Goal: Task Accomplishment & Management: Use online tool/utility

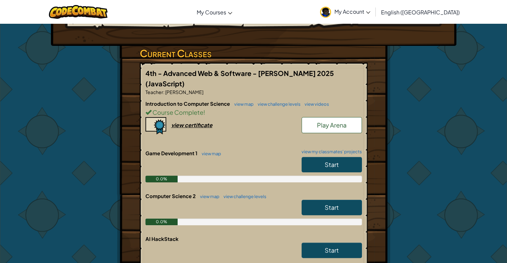
scroll to position [103, 0]
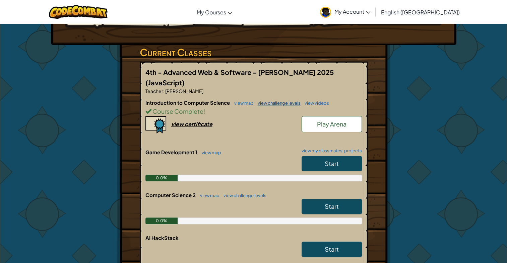
click at [268, 101] on link "view challenge levels" at bounding box center [277, 103] width 46 height 5
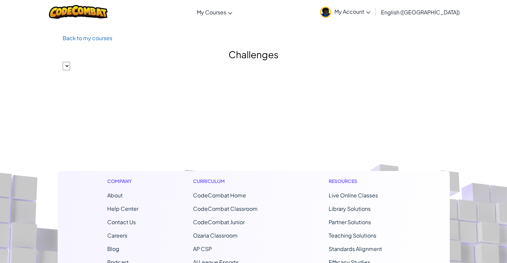
select select "560f1a9f22961295f9427742"
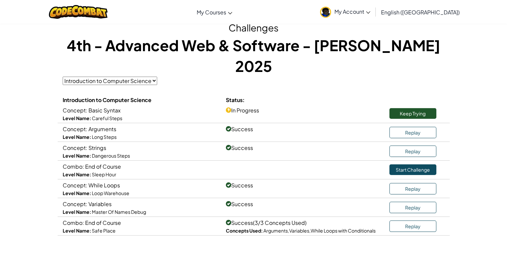
scroll to position [27, 0]
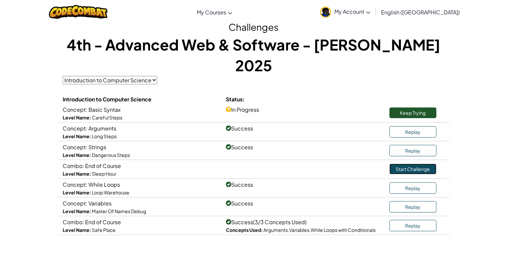
click at [391, 164] on link "Start Challenge" at bounding box center [412, 169] width 47 height 11
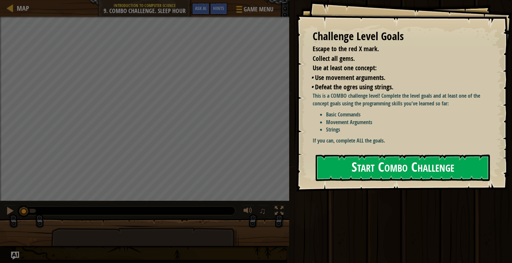
click at [340, 161] on button "Start Combo Challenge" at bounding box center [403, 168] width 174 height 26
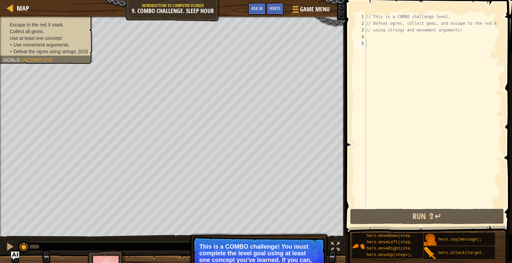
click at [67, 36] on li "Use at least one concept:" at bounding box center [45, 38] width 84 height 7
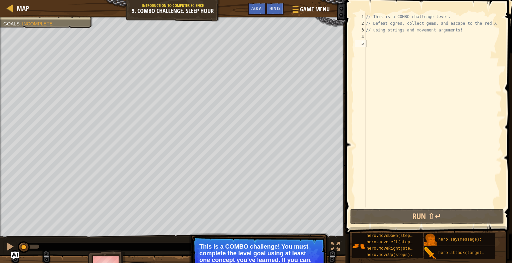
click at [387, 49] on div "// This is a COMBO challenge level. // Defeat ogres, collect gems, and escape t…" at bounding box center [433, 117] width 137 height 208
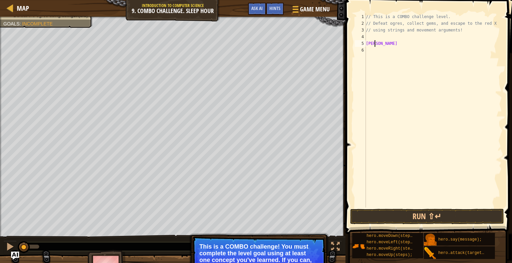
scroll to position [3, 0]
type textarea "g"
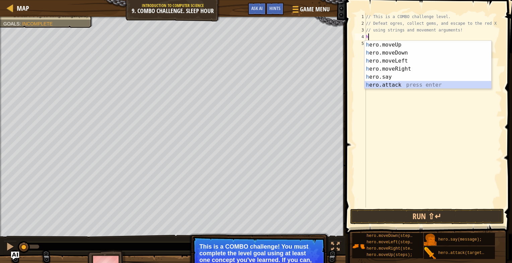
click at [381, 83] on div "h ero.moveUp press enter h ero.moveDown press enter h ero.moveLeft press enter …" at bounding box center [428, 73] width 127 height 64
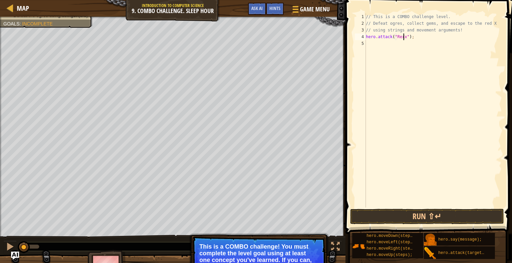
scroll to position [3, 3]
click at [417, 209] on button "Run ⇧↵" at bounding box center [427, 216] width 154 height 15
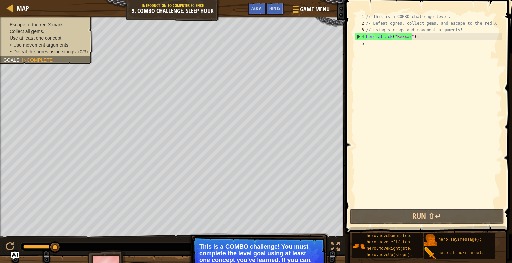
click at [386, 37] on div "// This is a COMBO challenge level. // Defeat ogres, collect gems, and escape t…" at bounding box center [433, 117] width 137 height 208
type textarea "hero.attack("Rexxar");"
paste textarea
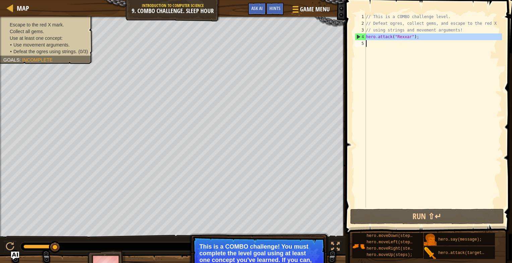
scroll to position [3, 0]
paste textarea "hero.attack("Rexxar");"
click at [386, 37] on div "// This is a COMBO challenge level. // Defeat ogres, collect gems, and escape t…" at bounding box center [433, 117] width 137 height 208
type textarea "hero.attack("Rexxar");"
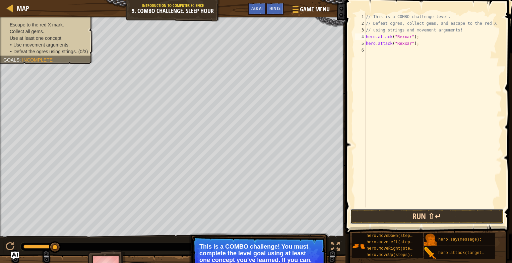
click at [381, 217] on button "Run ⇧↵" at bounding box center [427, 216] width 154 height 15
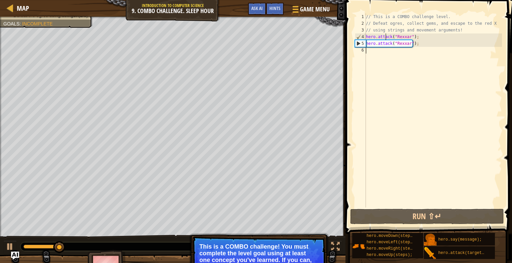
click at [370, 52] on div "// This is a COMBO challenge level. // Defeat ogres, collect gems, and escape t…" at bounding box center [433, 117] width 137 height 208
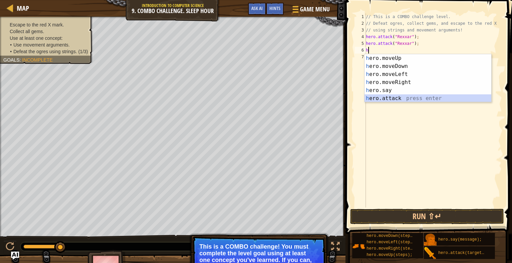
click at [371, 101] on div "h ero.moveUp press enter h ero.moveDown press enter h ero.moveLeft press enter …" at bounding box center [428, 86] width 127 height 64
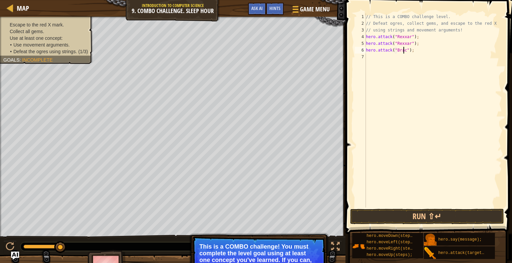
scroll to position [3, 3]
click at [397, 51] on div "// This is a COMBO challenge level. // Defeat ogres, collect gems, and escape t…" at bounding box center [433, 117] width 137 height 208
type textarea "hero.attack("[PERSON_NAME]");"
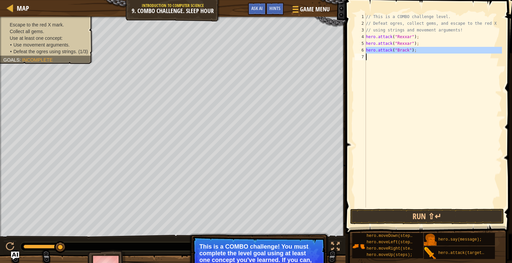
paste textarea
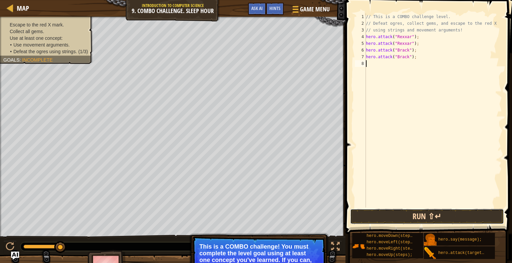
click at [384, 215] on button "Run ⇧↵" at bounding box center [427, 216] width 154 height 15
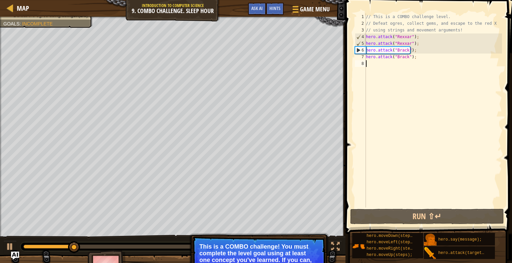
click at [444, 47] on div "// This is a COMBO challenge level. // Defeat ogres, collect gems, and escape t…" at bounding box center [433, 117] width 137 height 208
click at [445, 38] on div "// This is a COMBO challenge level. // Defeat ogres, collect gems, and escape t…" at bounding box center [433, 117] width 137 height 208
type textarea "hero.attack("Rexxar");"
click at [444, 42] on div "// This is a COMBO challenge level. // Defeat ogres, collect gems, and escape t…" at bounding box center [433, 117] width 137 height 208
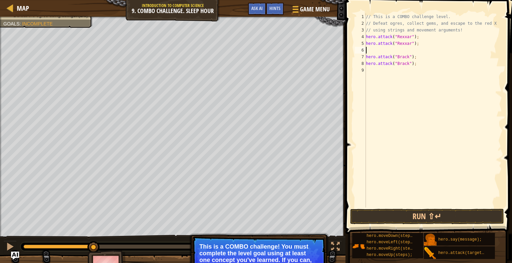
type textarea "h"
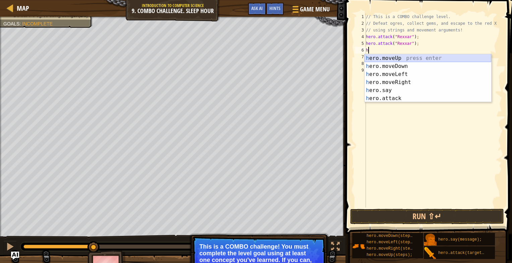
click at [397, 60] on div "h ero.moveUp press enter h ero.moveDown press enter h ero.moveLeft press enter …" at bounding box center [428, 86] width 127 height 64
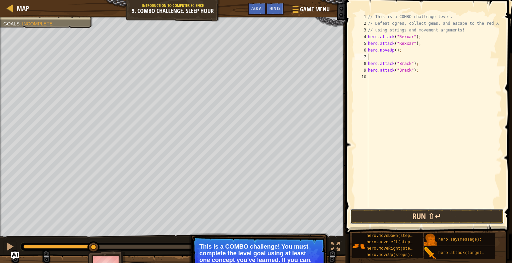
click at [385, 212] on button "Run ⇧↵" at bounding box center [427, 216] width 154 height 15
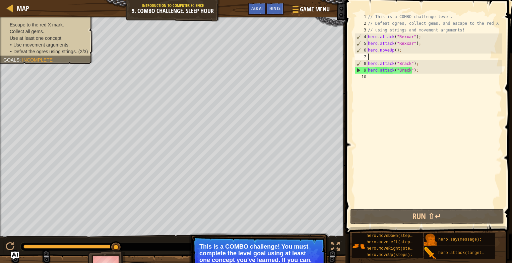
click at [401, 84] on div "// This is a COMBO challenge level. // Defeat ogres, collect gems, and escape t…" at bounding box center [434, 117] width 135 height 208
type textarea "h"
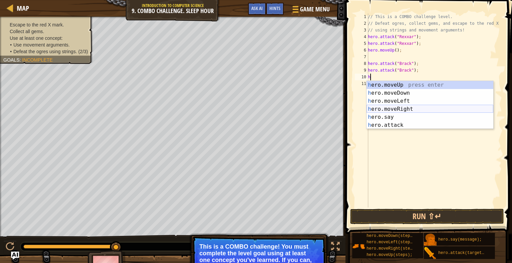
click at [394, 108] on div "h ero.moveUp press enter h ero.moveDown press enter h ero.moveLeft press enter …" at bounding box center [430, 113] width 127 height 64
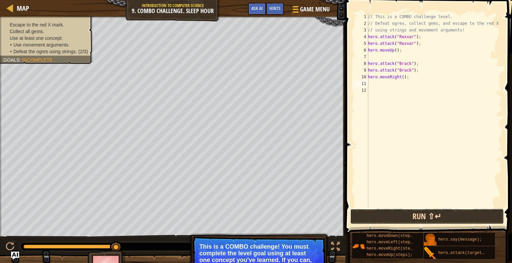
click at [394, 217] on button "Run ⇧↵" at bounding box center [427, 216] width 154 height 15
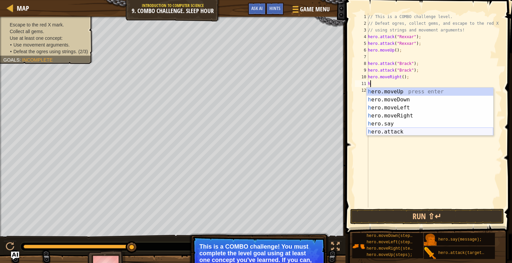
click at [401, 132] on div "h ero.moveUp press enter h ero.moveDown press enter h ero.moveLeft press enter …" at bounding box center [430, 120] width 127 height 64
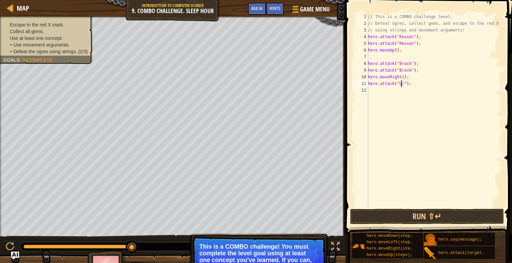
scroll to position [3, 3]
click at [402, 83] on div "// This is a COMBO challenge level. // Defeat ogres, collect gems, and escape t…" at bounding box center [434, 117] width 135 height 208
type textarea "hero.attack("Ursa");"
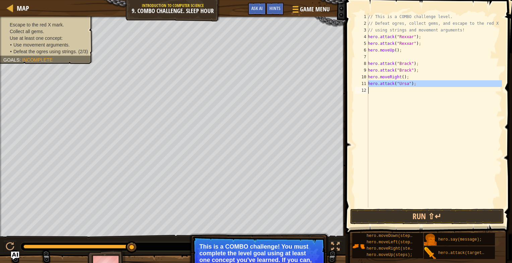
paste textarea
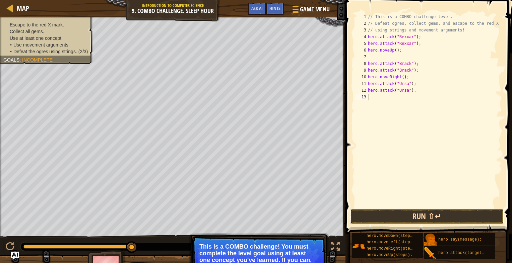
click at [407, 218] on button "Run ⇧↵" at bounding box center [427, 216] width 154 height 15
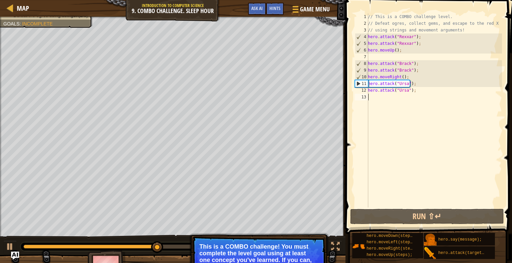
click at [407, 77] on div "// This is a COMBO challenge level. // Defeat ogres, collect gems, and escape t…" at bounding box center [434, 117] width 135 height 208
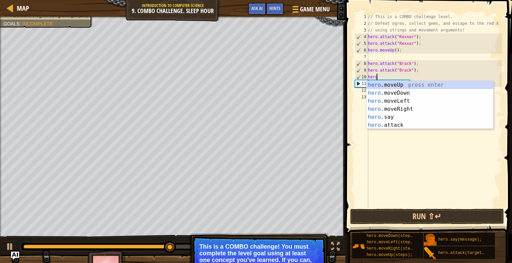
type textarea "he"
click at [406, 101] on div "he ro.moveUp press enter he ro.moveDown press enter he ro.moveLeft press enter …" at bounding box center [430, 113] width 127 height 64
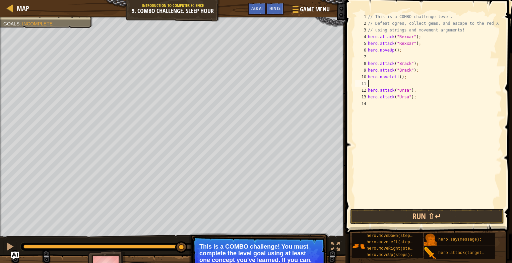
click at [391, 81] on div "// This is a COMBO challenge level. // Defeat ogres, collect gems, and escape t…" at bounding box center [434, 117] width 135 height 208
type textarea "h"
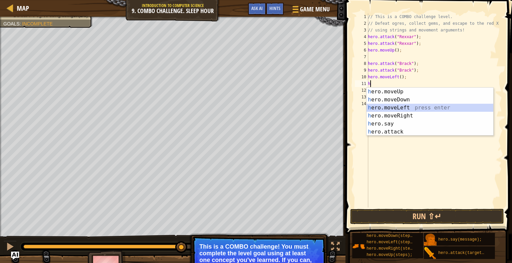
click at [385, 105] on div "h ero.moveUp press enter h ero.moveDown press enter h ero.moveLeft press enter …" at bounding box center [430, 120] width 127 height 64
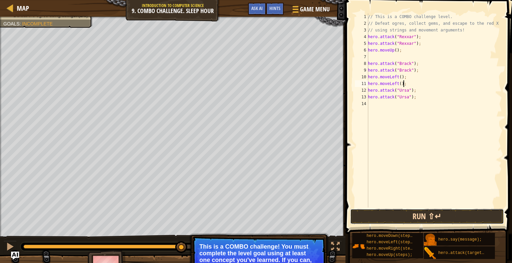
click at [373, 220] on button "Run ⇧↵" at bounding box center [427, 216] width 154 height 15
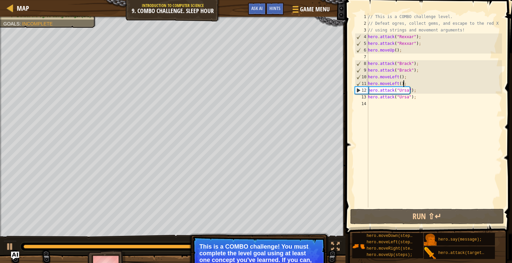
click at [315, 239] on p "Skip (esc) Continue This is a COMBO challenge! You must complete the level goal…" at bounding box center [258, 262] width 133 height 51
click at [302, 244] on p "This is a COMBO challenge! You must complete the level goal using at least one …" at bounding box center [258, 257] width 119 height 27
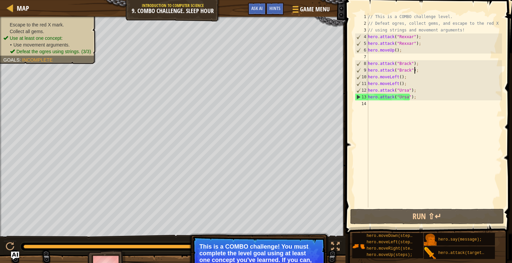
click at [423, 72] on div "// This is a COMBO challenge level. // Defeat ogres, collect gems, and escape t…" at bounding box center [434, 117] width 135 height 208
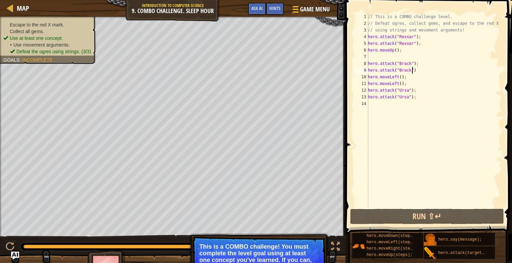
type textarea "hero.attack("[PERSON_NAME]");"
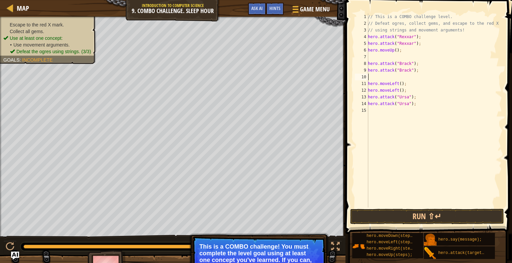
type textarea "h"
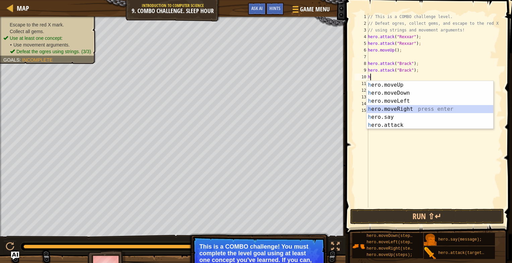
click at [402, 108] on div "h ero.moveUp press enter h ero.moveDown press enter h ero.moveLeft press enter …" at bounding box center [430, 113] width 127 height 64
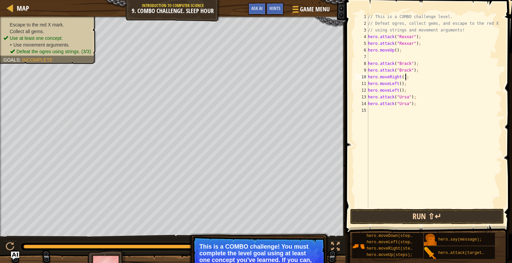
type textarea "hero.moveRight();"
click at [400, 219] on button "Run ⇧↵" at bounding box center [427, 216] width 154 height 15
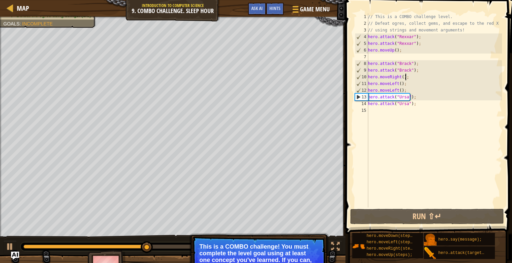
click at [389, 55] on div "// This is a COMBO challenge level. // Defeat ogres, collect gems, and escape t…" at bounding box center [434, 117] width 135 height 208
type textarea "h"
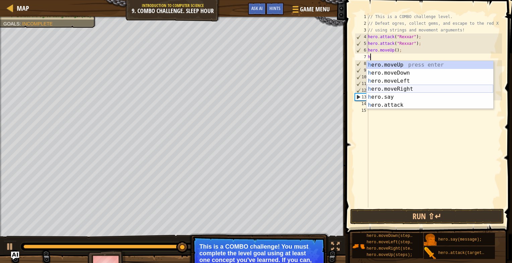
click at [385, 86] on div "h ero.moveUp press enter h ero.moveDown press enter h ero.moveLeft press enter …" at bounding box center [430, 93] width 127 height 64
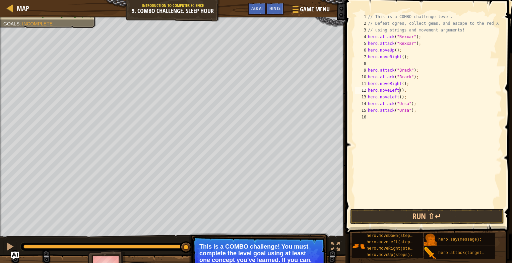
click at [399, 88] on div "// This is a COMBO challenge level. // Defeat ogres, collect gems, and escape t…" at bounding box center [434, 117] width 135 height 208
click at [395, 214] on button "Run ⇧↵" at bounding box center [427, 216] width 154 height 15
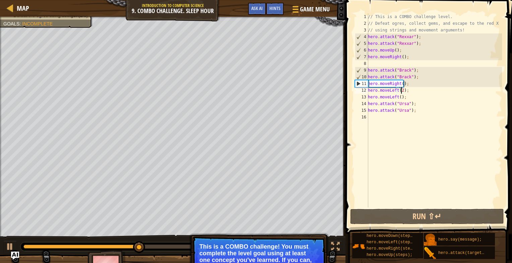
click at [382, 56] on div "// This is a COMBO challenge level. // Defeat ogres, collect gems, and escape t…" at bounding box center [434, 117] width 135 height 208
type textarea "hero.moveRight();"
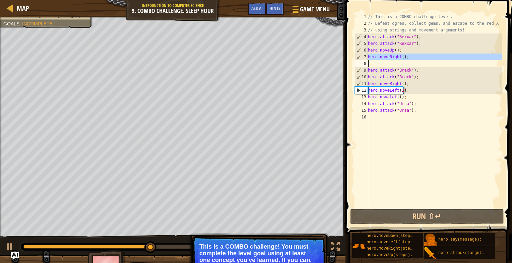
scroll to position [3, 0]
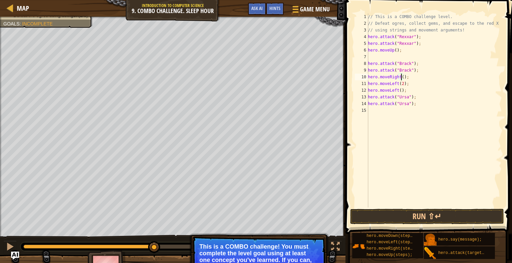
click at [401, 78] on div "// This is a COMBO challenge level. // Defeat ogres, collect gems, and escape t…" at bounding box center [434, 117] width 135 height 208
click at [381, 216] on button "Run ⇧↵" at bounding box center [427, 216] width 154 height 15
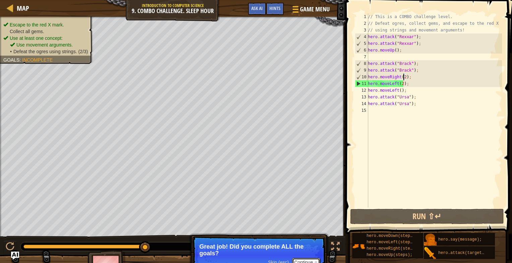
click at [294, 259] on button "Continue" at bounding box center [306, 262] width 28 height 9
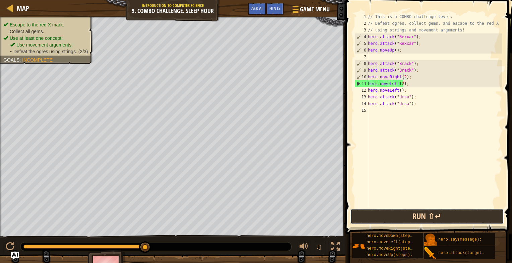
click at [382, 219] on button "Run ⇧↵" at bounding box center [427, 216] width 154 height 15
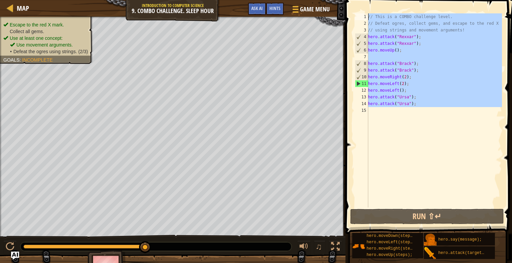
drag, startPoint x: 429, startPoint y: 109, endPoint x: 374, endPoint y: 5, distance: 117.5
click at [374, 5] on div "hero.moveRight(2); 1 2 3 4 5 6 7 8 9 10 11 12 13 14 15 // This is a COMBO chall…" at bounding box center [427, 130] width 169 height 254
type textarea "// This is a COMBO challenge level. // Defeat ogres, collect gems, and escape t…"
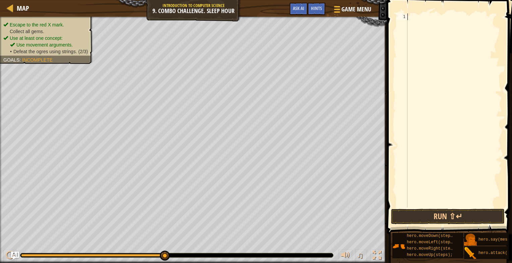
type textarea "h"
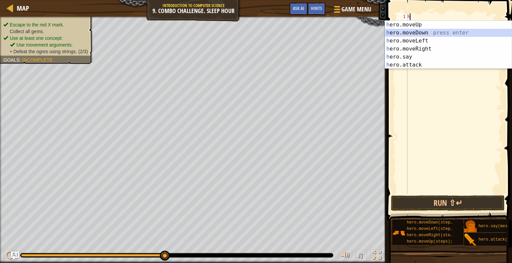
click at [398, 33] on div "h ero.moveUp press enter h ero.moveDown press enter h ero.moveLeft press enter …" at bounding box center [448, 53] width 127 height 64
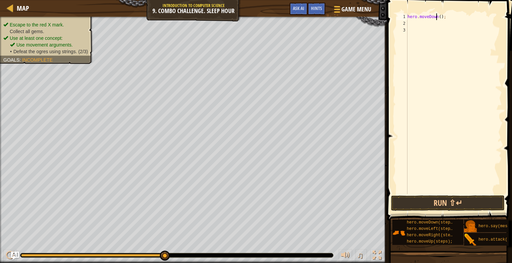
click at [437, 16] on div "hero . moveDown ( ) ;" at bounding box center [454, 110] width 96 height 194
type textarea "hero.moveDown();"
click at [429, 24] on div "hero . moveDown ( ) ;" at bounding box center [454, 110] width 96 height 194
type textarea "n"
type textarea "h"
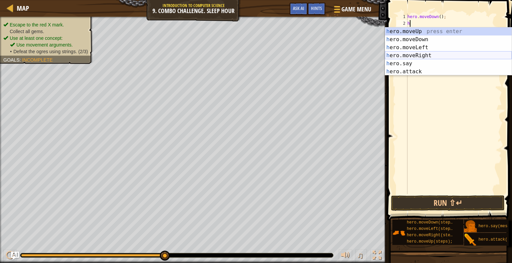
click at [418, 56] on div "h ero.moveUp press enter h ero.moveDown press enter h ero.moveLeft press enter …" at bounding box center [448, 59] width 127 height 64
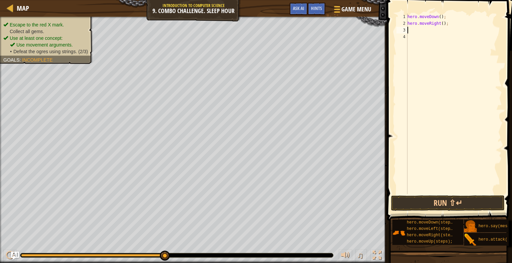
click at [440, 20] on div "hero . moveDown ( ) ; hero . moveRight ( ) ;" at bounding box center [454, 110] width 96 height 194
type textarea "hero.moveRight(3);"
click at [437, 31] on div "hero . moveDown ( ) ; hero . moveRight ( 3 ) ;" at bounding box center [454, 110] width 96 height 194
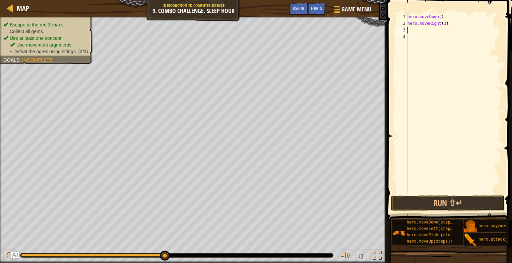
type textarea "h"
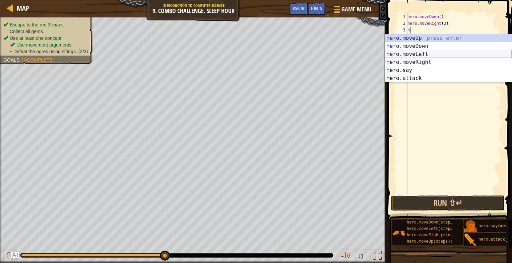
click at [425, 56] on div "h ero.moveUp press enter h ero.moveDown press enter h ero.moveLeft press enter …" at bounding box center [448, 66] width 127 height 64
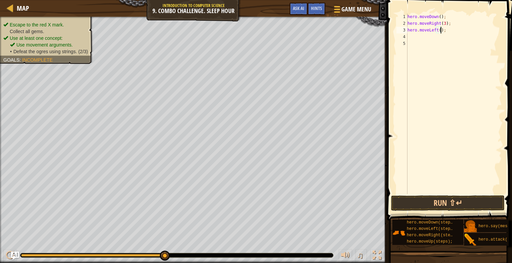
click at [441, 27] on div "hero . moveDown ( ) ; hero . moveRight ( 3 ) ; hero . moveLeft ( ) ;" at bounding box center [454, 110] width 96 height 194
click at [439, 28] on div "hero . moveDown ( ) ; hero . moveRight ( 3 ) ; hero . moveLeft ( ) ;" at bounding box center [454, 110] width 96 height 194
click at [447, 204] on button "Run ⇧↵" at bounding box center [448, 203] width 114 height 15
click at [443, 20] on div "hero . moveDown ( ) ; hero . moveRight ( 3 ) ; hero . moveLeft ( 2 ) ;" at bounding box center [454, 110] width 96 height 194
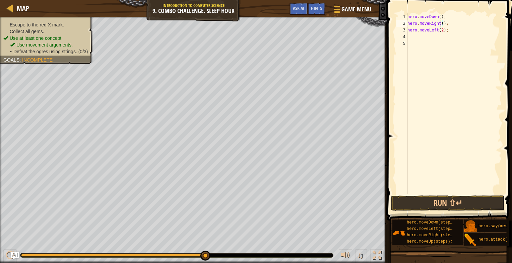
type textarea "hero.moveRight(2);"
click at [441, 40] on div "hero . moveDown ( ) ; hero . moveRight ( 2 ) ; hero . moveLeft ( 2 ) ;" at bounding box center [454, 110] width 96 height 194
click at [443, 36] on div "hero . moveDown ( ) ; hero . moveRight ( 2 ) ; hero . moveLeft ( 2 ) ;" at bounding box center [454, 110] width 96 height 194
click at [448, 31] on div "hero . moveDown ( ) ; hero . moveRight ( 2 ) ; hero . moveLeft ( 2 ) ;" at bounding box center [454, 110] width 96 height 194
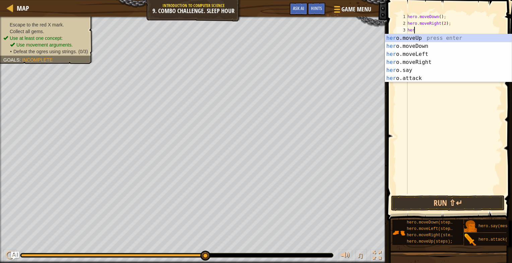
type textarea "he"
click at [420, 40] on div "he ro.moveUp press enter he ro.moveDown press enter he ro.moveLeft press enter …" at bounding box center [448, 66] width 127 height 64
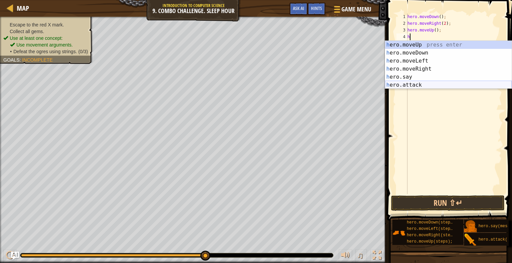
click at [412, 82] on div "h ero.moveUp press enter h ero.moveDown press enter h ero.moveLeft press enter …" at bounding box center [448, 73] width 127 height 64
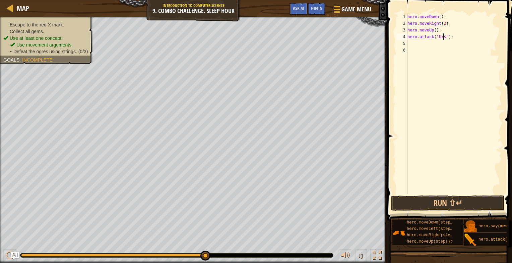
scroll to position [3, 3]
click at [434, 35] on div "hero . moveDown ( ) ; hero . moveRight ( 2 ) ; hero . moveUp ( ) ; hero . attac…" at bounding box center [454, 110] width 96 height 194
type textarea "hero.attack("Ursa");"
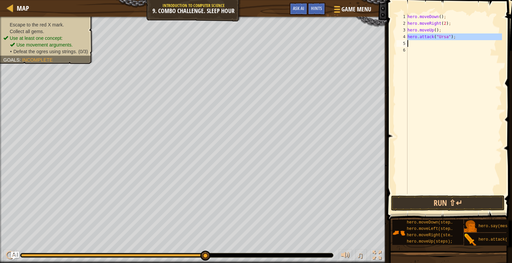
paste textarea
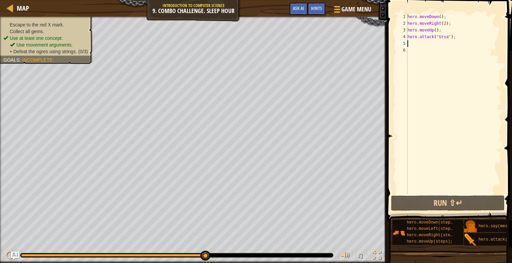
paste textarea "h"
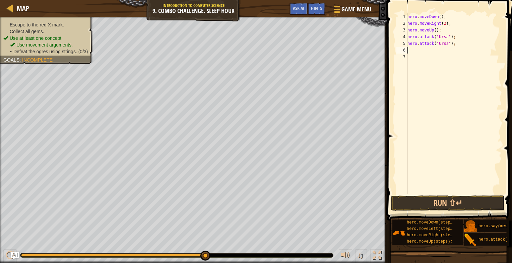
type textarea "h"
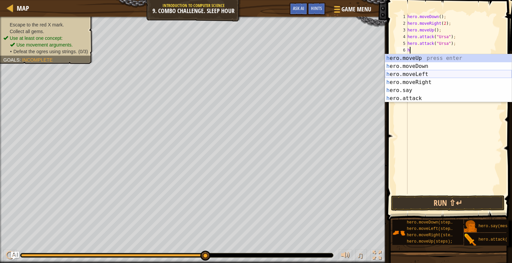
click at [418, 73] on div "h ero.moveUp press enter h ero.moveDown press enter h ero.moveLeft press enter …" at bounding box center [448, 86] width 127 height 64
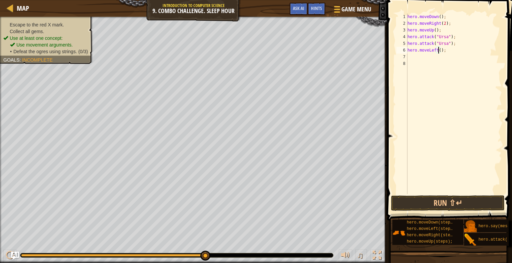
click at [439, 52] on div "hero . moveDown ( ) ; hero . moveRight ( 2 ) ; hero . moveUp ( ) ; hero . attac…" at bounding box center [454, 110] width 96 height 194
type textarea "hero.moveLeft(2);"
click at [432, 203] on button "Run ⇧↵" at bounding box center [448, 203] width 114 height 15
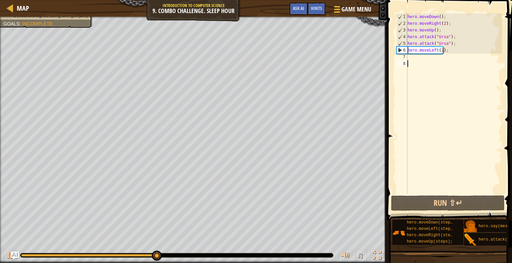
click at [436, 63] on div "hero . moveDown ( ) ; hero . moveRight ( 2 ) ; hero . moveUp ( ) ; hero . attac…" at bounding box center [454, 110] width 96 height 194
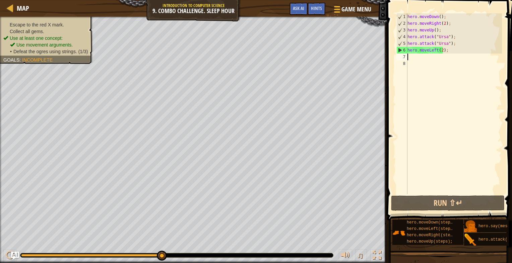
click at [436, 57] on div "hero . moveDown ( ) ; hero . moveRight ( 2 ) ; hero . moveUp ( ) ; hero . attac…" at bounding box center [454, 110] width 96 height 194
type textarea "h"
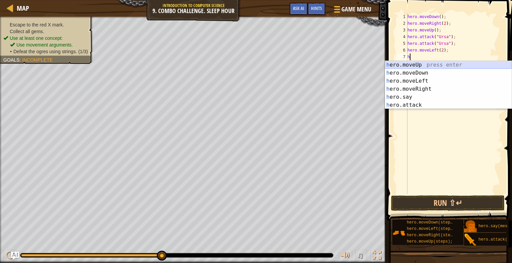
click at [417, 63] on div "h ero.moveUp press enter h ero.moveDown press enter h ero.moveLeft press enter …" at bounding box center [448, 93] width 127 height 64
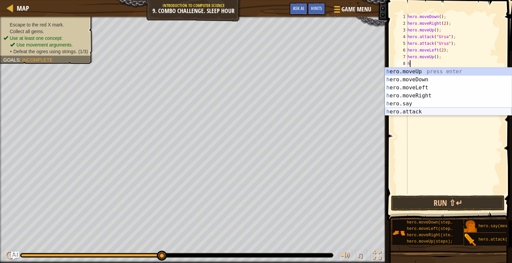
click at [403, 112] on div "h ero.moveUp press enter h ero.moveDown press enter h ero.moveLeft press enter …" at bounding box center [448, 100] width 127 height 64
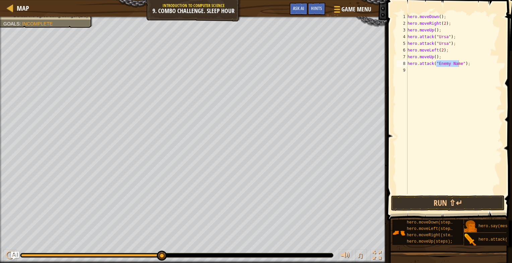
click at [75, 44] on div "Escape to the red X mark. Collect all gems. Use at least one concept: Use movem…" at bounding box center [193, 140] width 387 height 247
click at [450, 64] on div "hero . moveDown ( ) ; hero . moveRight ( 2 ) ; hero . moveUp ( ) ; hero . attac…" at bounding box center [454, 103] width 96 height 181
click at [457, 62] on div "hero . moveDown ( ) ; hero . moveRight ( 2 ) ; hero . moveUp ( ) ; hero . attac…" at bounding box center [454, 110] width 96 height 194
click at [433, 62] on div "hero . moveDown ( ) ; hero . moveRight ( 2 ) ; hero . moveUp ( ) ; hero . attac…" at bounding box center [454, 110] width 96 height 194
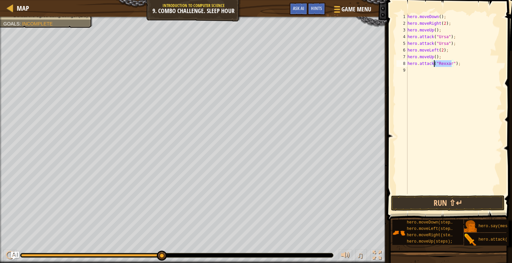
click at [433, 62] on div "hero . moveDown ( ) ; hero . moveRight ( 2 ) ; hero . moveUp ( ) ; hero . attac…" at bounding box center [454, 110] width 96 height 194
type textarea "hero.attack("Rexxar");"
paste textarea
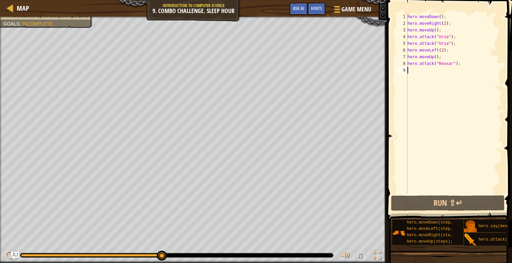
paste textarea
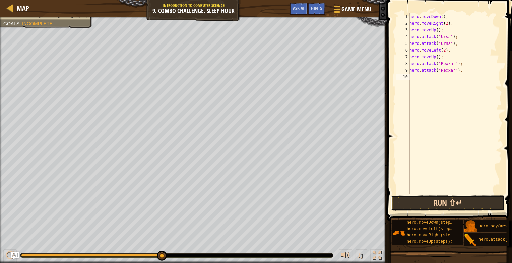
click at [400, 199] on button "Run ⇧↵" at bounding box center [448, 203] width 114 height 15
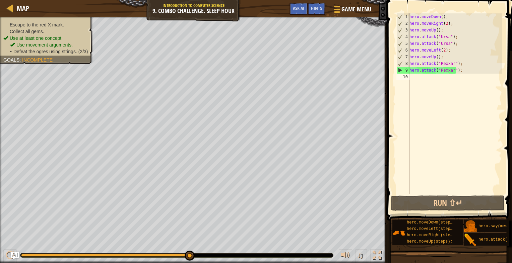
type textarea "h"
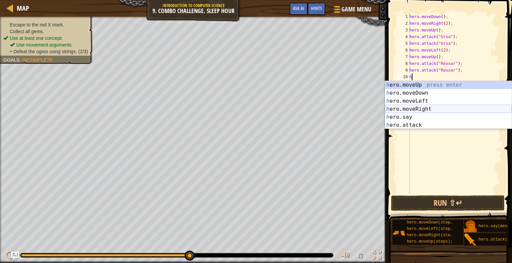
click at [425, 111] on div "h ero.moveUp press enter h ero.moveDown press enter h ero.moveLeft press enter …" at bounding box center [448, 113] width 127 height 64
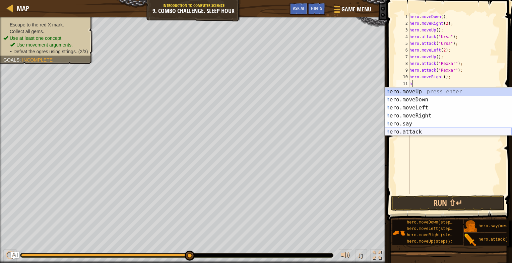
click at [407, 132] on div "h ero.moveUp press enter h ero.moveDown press enter h ero.moveLeft press enter …" at bounding box center [448, 120] width 127 height 64
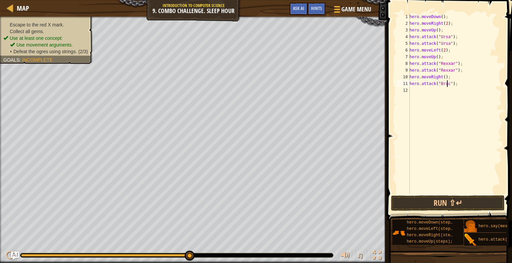
scroll to position [3, 3]
click at [447, 83] on div "hero . moveDown ( ) ; hero . moveRight ( 2 ) ; hero . moveUp ( ) ; hero . attac…" at bounding box center [455, 110] width 94 height 194
type textarea "hero.attack("[PERSON_NAME]");"
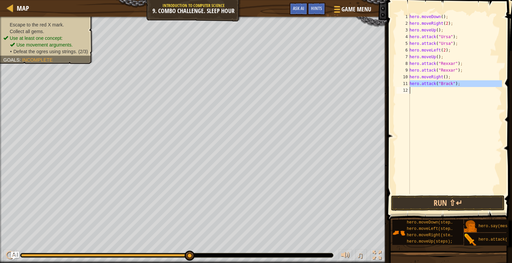
paste textarea
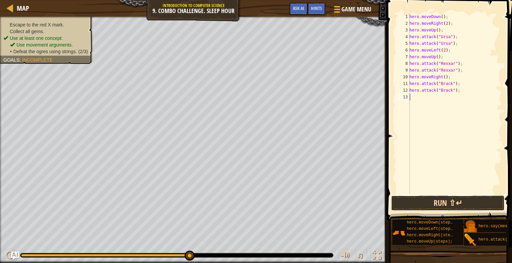
click at [448, 203] on button "Run ⇧↵" at bounding box center [448, 203] width 114 height 15
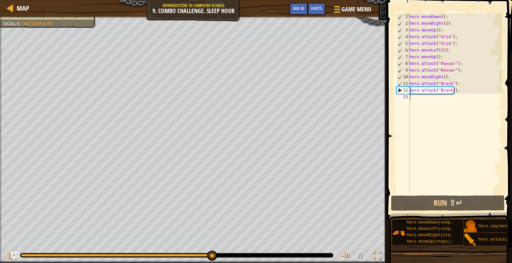
type textarea "h"
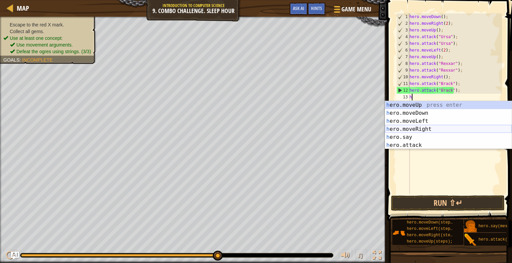
click at [415, 129] on div "h ero.moveUp press enter h ero.moveDown press enter h ero.moveLeft press enter …" at bounding box center [448, 133] width 127 height 64
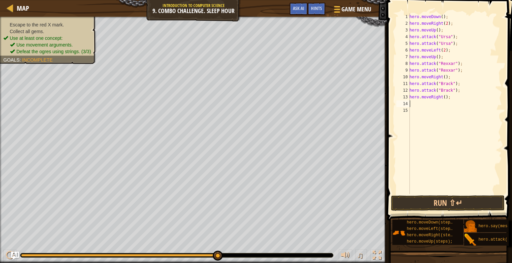
click at [443, 97] on div "hero . moveDown ( ) ; hero . moveRight ( 2 ) ; hero . moveUp ( ) ; hero . attac…" at bounding box center [455, 110] width 94 height 194
type textarea "hero.moveRight(2);"
click at [437, 200] on button "Run ⇧↵" at bounding box center [448, 203] width 114 height 15
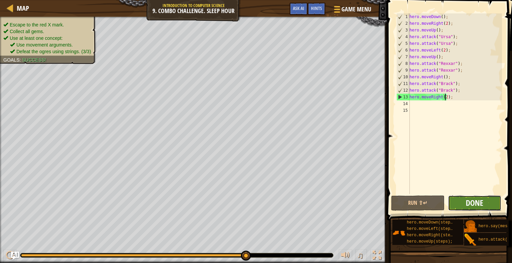
click at [472, 206] on span "Done" at bounding box center [474, 203] width 17 height 11
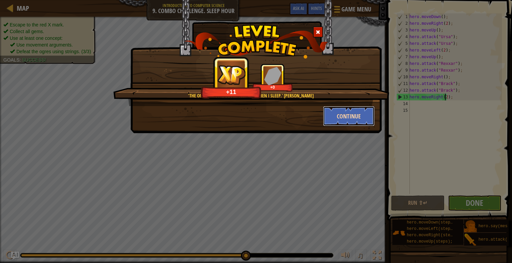
click at [367, 111] on button "Continue" at bounding box center [349, 116] width 52 height 20
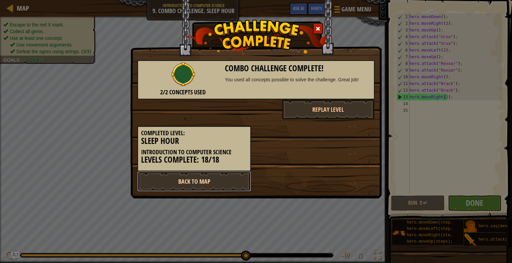
click at [211, 180] on link "Back to Map" at bounding box center [194, 182] width 114 height 20
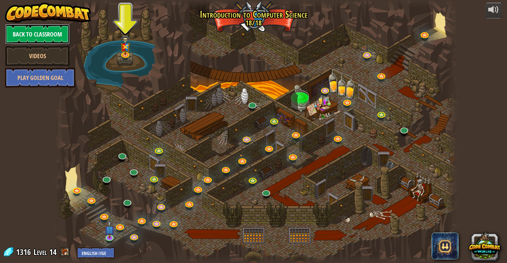
click at [18, 27] on link "Back to Classroom" at bounding box center [37, 34] width 65 height 20
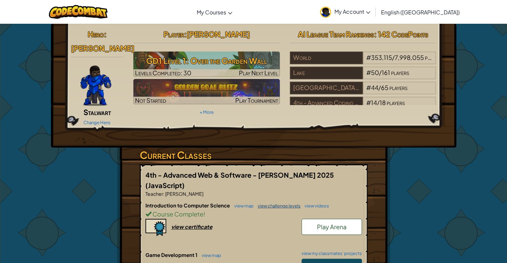
click at [266, 203] on link "view challenge levels" at bounding box center [277, 205] width 46 height 5
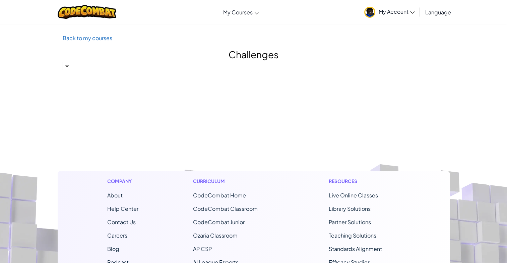
select select "560f1a9f22961295f9427742"
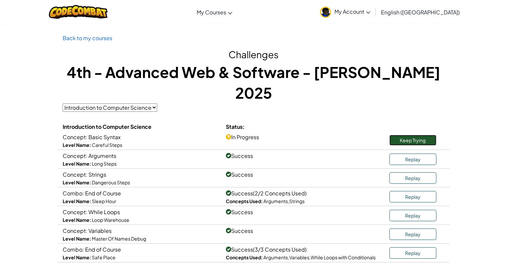
click at [398, 135] on link "Keep Trying" at bounding box center [412, 140] width 47 height 11
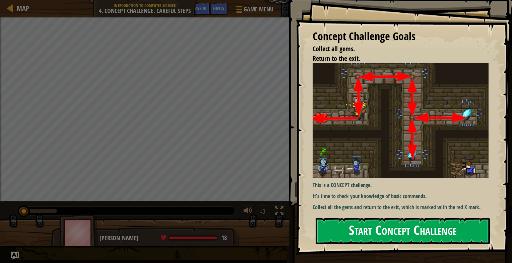
click at [363, 122] on div "Concept Challenge Goals Collect all gems. Return to the exit. This is a CONCEPT…" at bounding box center [404, 127] width 216 height 255
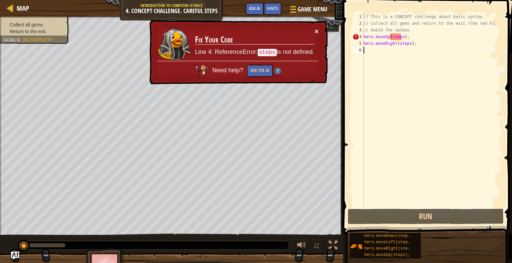
click at [316, 31] on button "×" at bounding box center [317, 32] width 4 height 7
click at [316, 29] on button "×" at bounding box center [317, 31] width 4 height 7
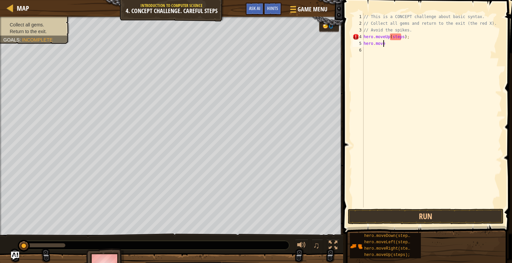
type textarea "h"
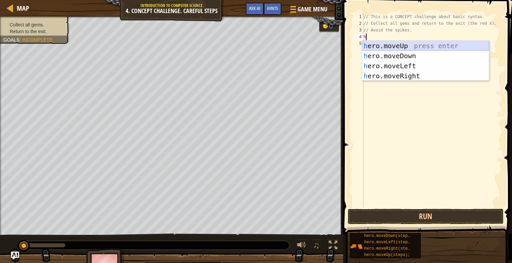
click at [383, 44] on div "h ero.moveUp press enter h ero.moveDown press enter h ero.moveLeft press enter …" at bounding box center [425, 71] width 127 height 60
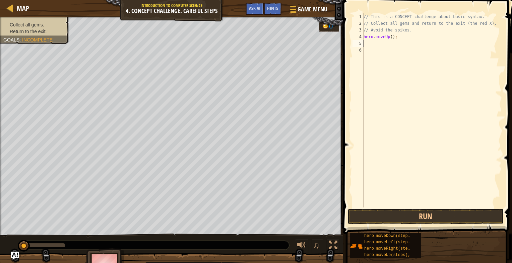
type textarea "h"
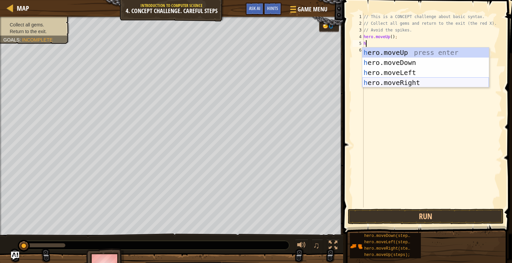
click at [383, 84] on div "h ero.moveUp press enter h ero.moveDown press enter h ero.moveLeft press enter …" at bounding box center [425, 78] width 127 height 60
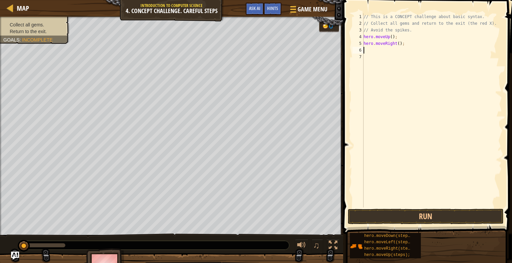
type textarea "g"
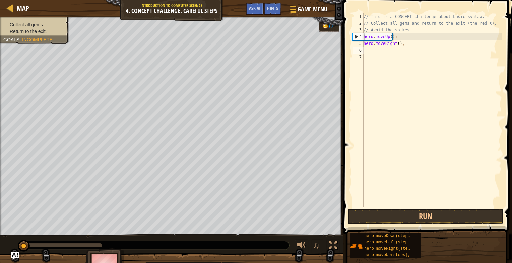
type textarea "d"
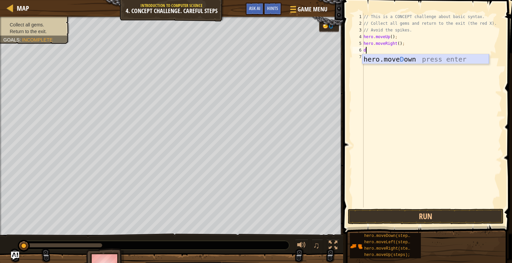
click at [385, 60] on div "hero.[PERSON_NAME] own press enter" at bounding box center [425, 69] width 127 height 30
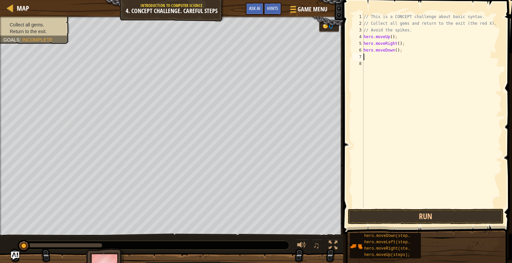
type textarea "h"
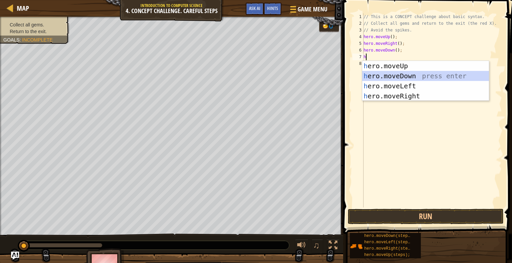
click at [385, 76] on div "h ero.moveUp press enter h ero.moveDown press enter h ero.moveLeft press enter …" at bounding box center [425, 91] width 127 height 60
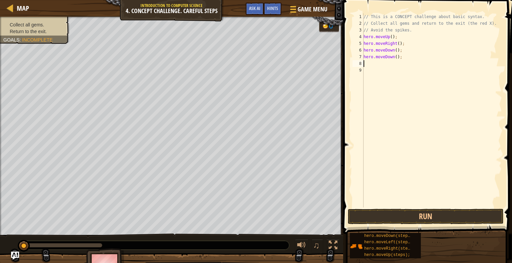
type textarea "h"
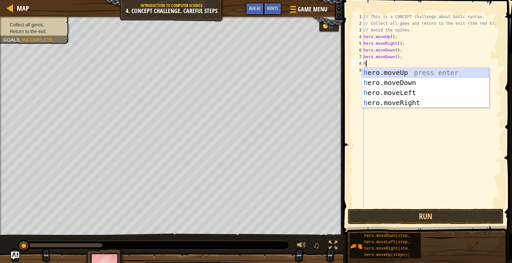
click at [386, 72] on div "h ero.moveUp press enter h ero.moveDown press enter h ero.moveLeft press enter …" at bounding box center [425, 98] width 127 height 60
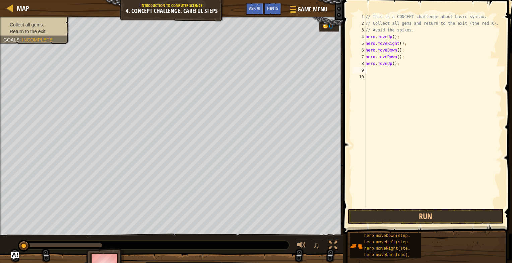
type textarea "h"
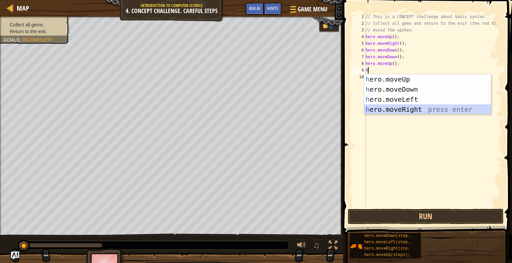
click at [395, 111] on div "h ero.moveUp press enter h ero.moveDown press enter h ero.moveLeft press enter …" at bounding box center [427, 104] width 127 height 60
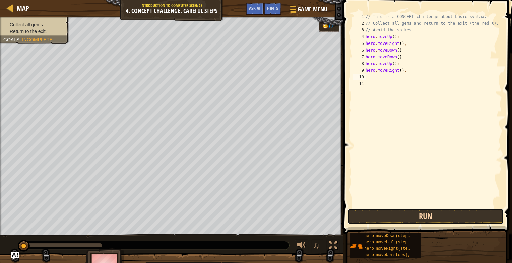
click at [394, 217] on button "Run" at bounding box center [426, 216] width 156 height 15
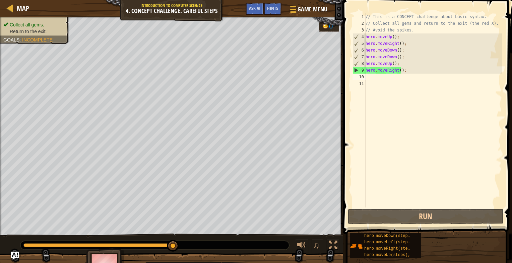
type textarea "h"
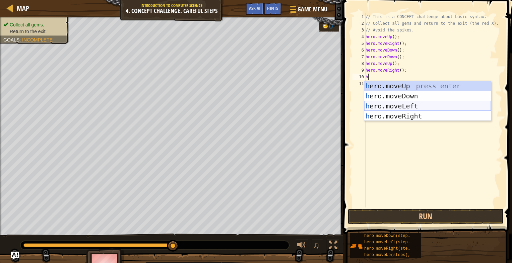
click at [382, 105] on div "h ero.moveUp press enter h ero.moveDown press enter h ero.moveLeft press enter …" at bounding box center [427, 111] width 127 height 60
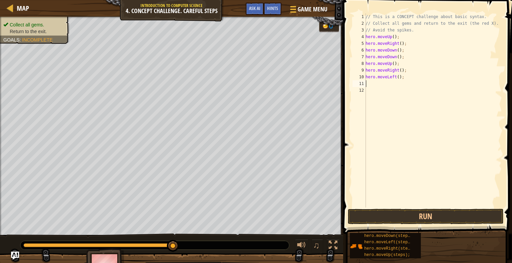
type textarea "h"
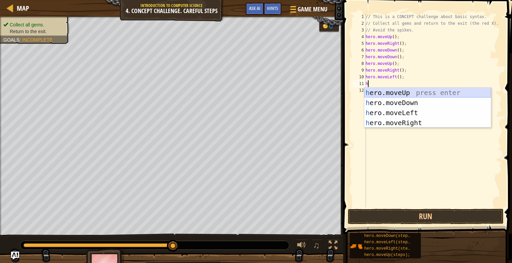
click at [390, 90] on div "h ero.moveUp press enter h ero.moveDown press enter h ero.moveLeft press enter …" at bounding box center [427, 118] width 127 height 60
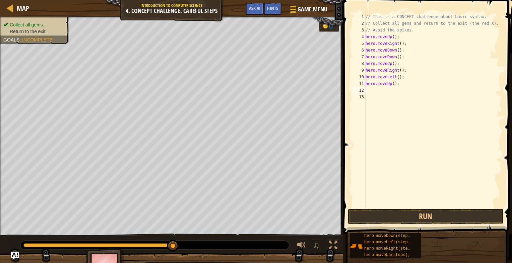
type textarea "h"
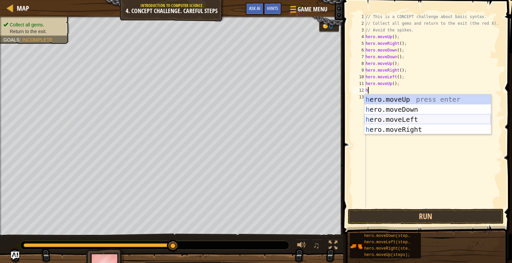
click at [391, 120] on div "h ero.moveUp press enter h ero.moveDown press enter h ero.moveLeft press enter …" at bounding box center [427, 124] width 127 height 60
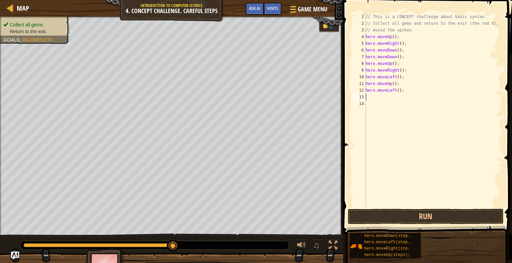
type textarea "h"
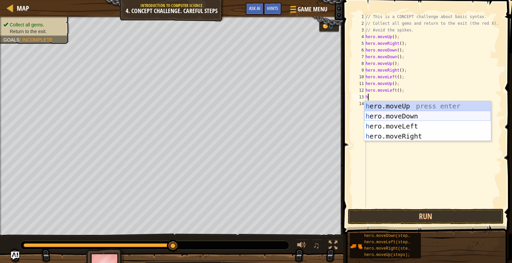
click at [393, 114] on div "h ero.moveUp press enter h ero.moveDown press enter h ero.moveLeft press enter …" at bounding box center [427, 131] width 127 height 60
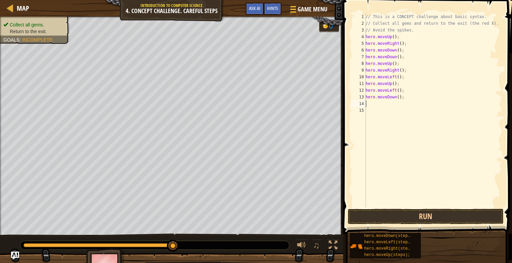
type textarea "h"
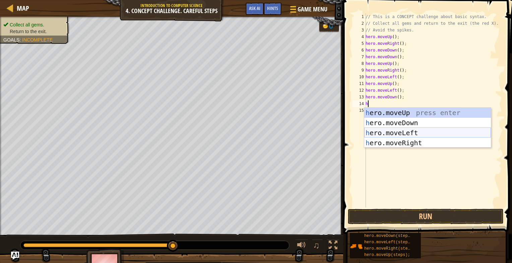
click at [385, 132] on div "h ero.moveUp press enter h ero.moveDown press enter h ero.moveLeft press enter …" at bounding box center [427, 138] width 127 height 60
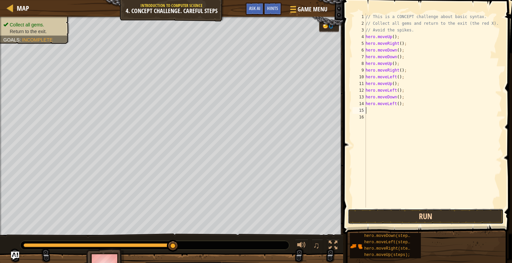
click at [383, 211] on button "Run" at bounding box center [426, 216] width 156 height 15
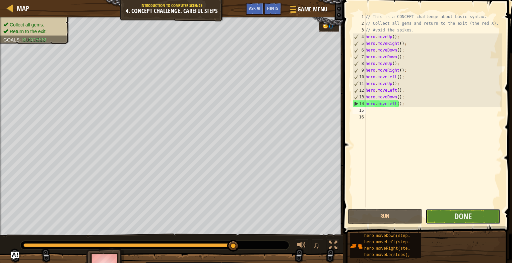
click at [459, 222] on button "Done" at bounding box center [463, 216] width 75 height 15
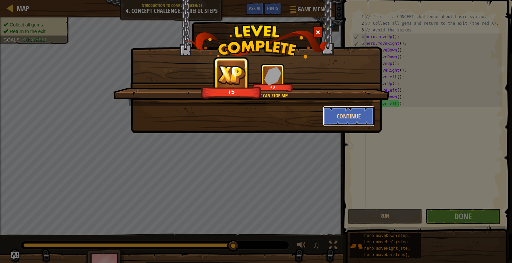
click at [339, 117] on button "Continue" at bounding box center [349, 116] width 52 height 20
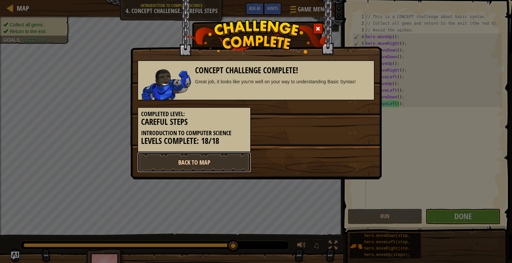
click at [225, 163] on link "Back to Map" at bounding box center [194, 162] width 114 height 20
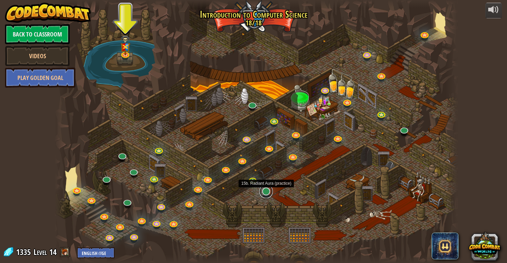
drag, startPoint x: 269, startPoint y: 188, endPoint x: 264, endPoint y: 194, distance: 7.3
drag, startPoint x: 264, startPoint y: 194, endPoint x: 263, endPoint y: 197, distance: 3.9
click at [263, 197] on div at bounding box center [256, 131] width 403 height 263
click at [265, 192] on link at bounding box center [265, 191] width 13 height 13
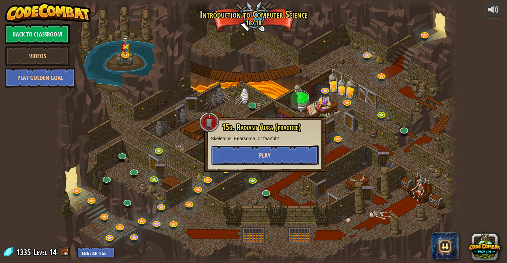
click at [264, 153] on span "Play" at bounding box center [264, 155] width 11 height 8
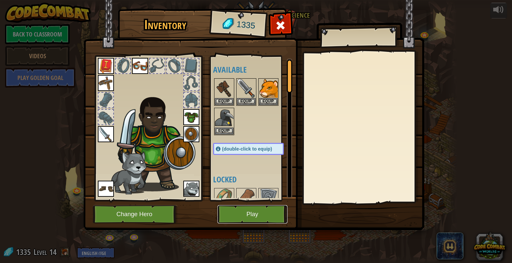
click at [252, 211] on button "Play" at bounding box center [252, 214] width 70 height 18
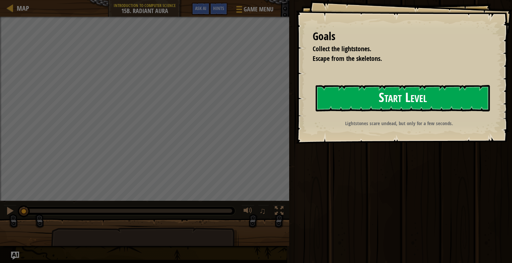
click at [325, 104] on button "Start Level" at bounding box center [403, 98] width 174 height 26
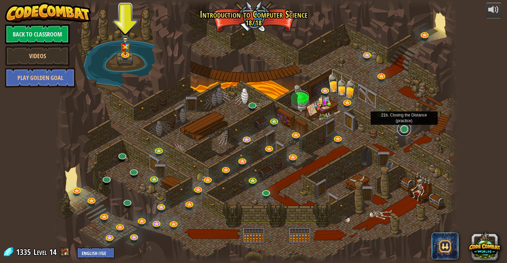
click at [402, 128] on link at bounding box center [403, 129] width 13 height 13
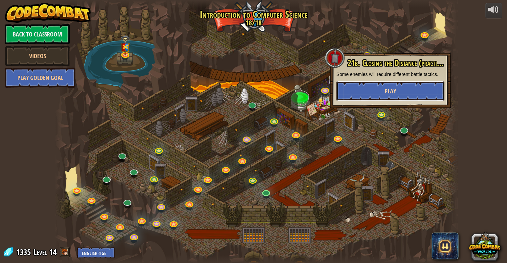
click at [393, 89] on span "Play" at bounding box center [390, 91] width 11 height 8
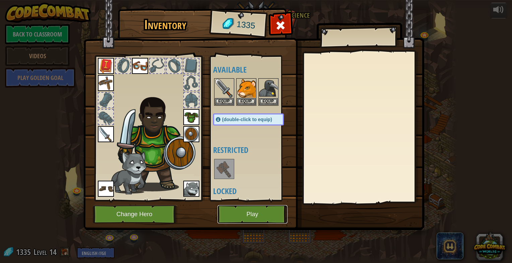
click at [248, 213] on button "Play" at bounding box center [252, 214] width 70 height 18
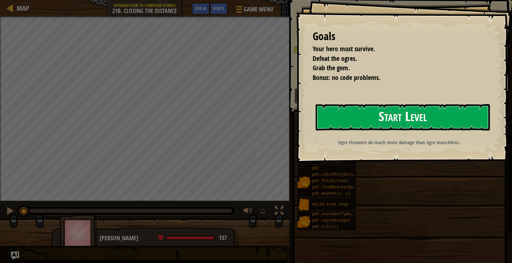
click at [325, 113] on button "Start Level" at bounding box center [403, 117] width 174 height 26
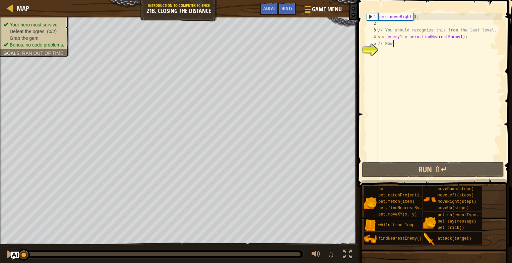
type textarea "/"
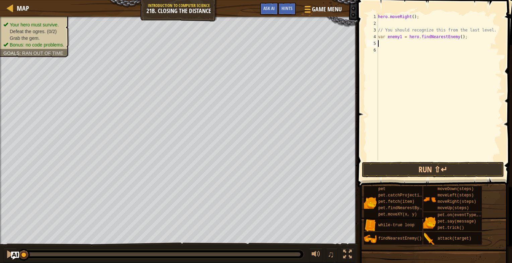
scroll to position [3, 0]
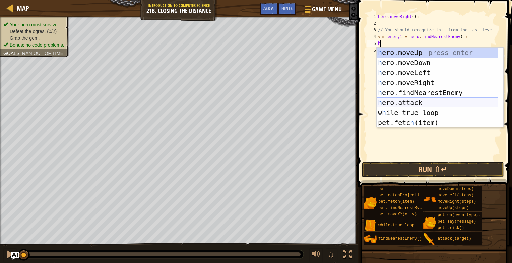
click at [411, 105] on div "h ero.moveUp press enter h ero.moveDown press enter h ero.moveLeft press enter …" at bounding box center [438, 98] width 122 height 101
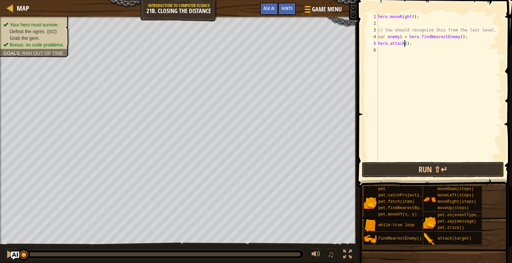
click at [400, 38] on div "hero . moveRight ( ) ; // You should recognize this from the last level. var en…" at bounding box center [439, 93] width 125 height 161
click at [405, 42] on div "hero . moveRight ( ) ; // You should recognize this from the last level. var e1…" at bounding box center [439, 93] width 125 height 161
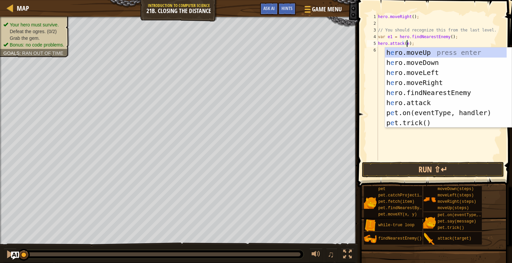
scroll to position [3, 2]
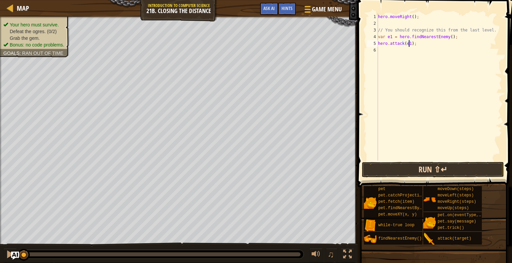
type textarea "hero.attack(e1);"
click at [410, 162] on button "Run ⇧↵" at bounding box center [433, 169] width 142 height 15
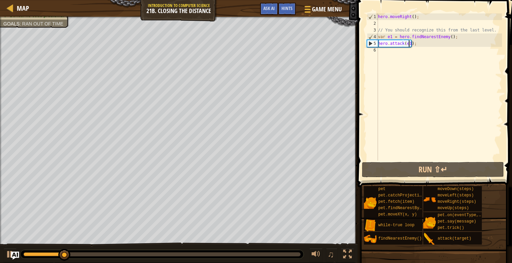
click at [36, 18] on li "Bonus: no code problems." at bounding box center [33, 15] width 61 height 7
click at [391, 51] on div "hero . moveRight ( ) ; // You should recognize this from the last level. var e1…" at bounding box center [439, 93] width 125 height 161
